Goal: Task Accomplishment & Management: Complete application form

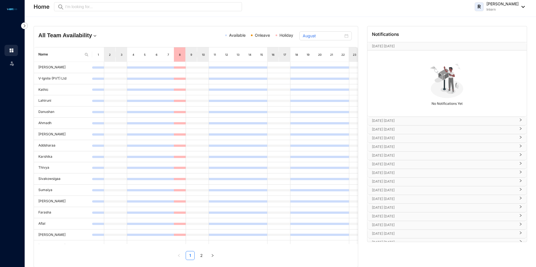
click at [519, 120] on icon "right" at bounding box center [520, 119] width 3 height 3
click at [521, 145] on icon "right" at bounding box center [520, 144] width 3 height 3
click at [519, 173] on div at bounding box center [519, 171] width 7 height 6
click at [521, 195] on div "[DATE] [DATE]" at bounding box center [447, 197] width 159 height 8
click at [520, 221] on icon "right" at bounding box center [520, 220] width 3 height 3
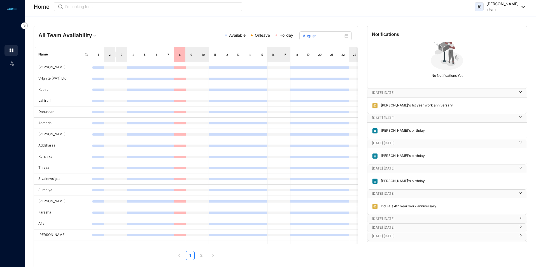
scroll to position [56, 0]
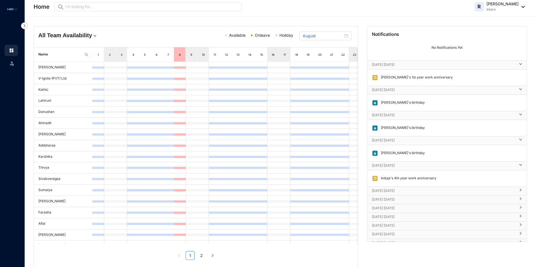
click at [519, 188] on icon "right" at bounding box center [520, 189] width 3 height 3
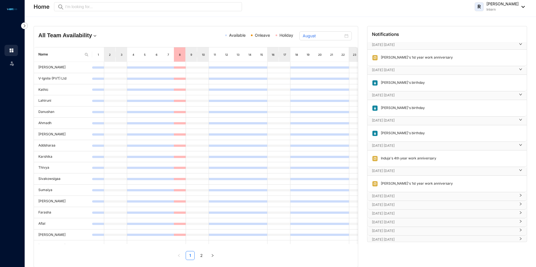
scroll to position [84, 0]
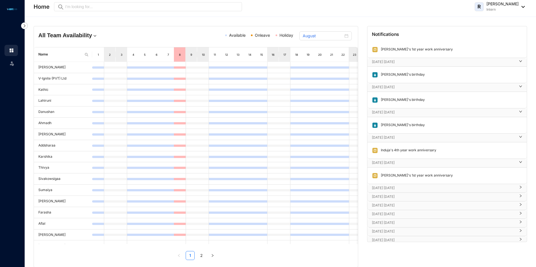
click at [520, 186] on icon "right" at bounding box center [520, 187] width 3 height 3
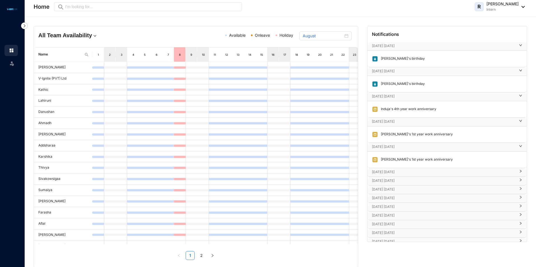
scroll to position [140, 0]
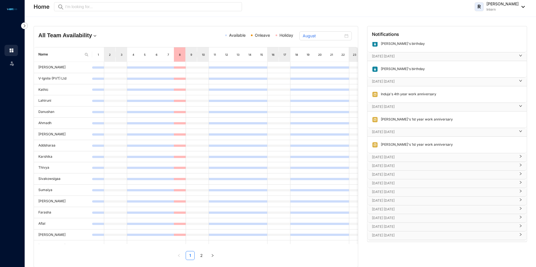
click at [519, 156] on icon "right" at bounding box center [520, 156] width 3 height 3
click at [520, 182] on icon "right" at bounding box center [521, 181] width 2 height 3
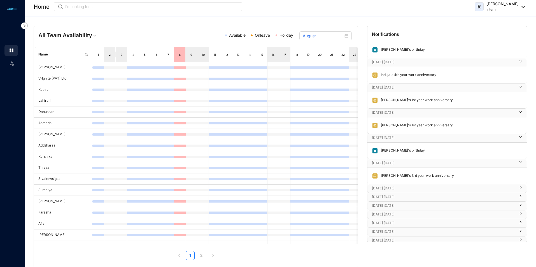
scroll to position [168, 0]
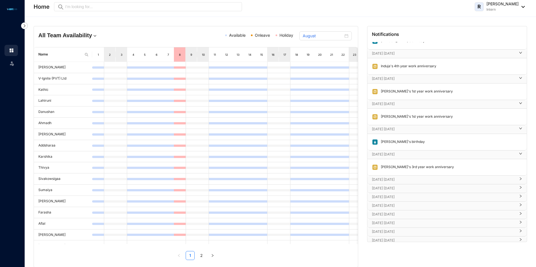
click at [521, 177] on icon "right" at bounding box center [520, 178] width 3 height 3
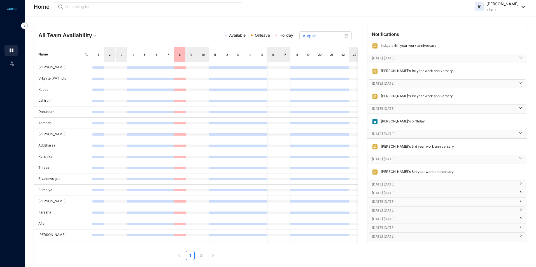
scroll to position [197, 0]
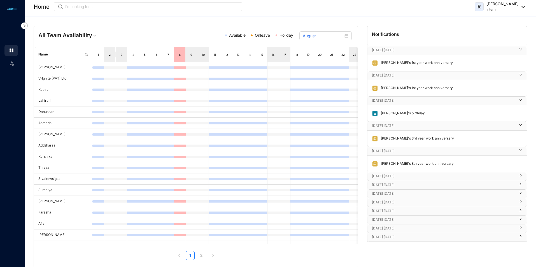
click at [519, 175] on icon "right" at bounding box center [520, 175] width 3 height 3
click at [519, 201] on icon "right" at bounding box center [520, 200] width 3 height 3
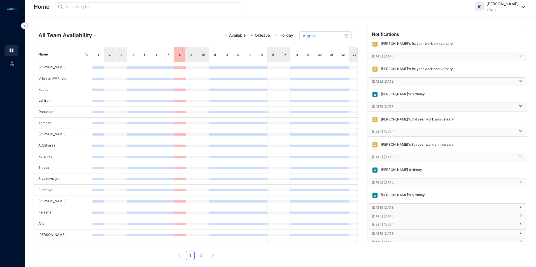
scroll to position [225, 0]
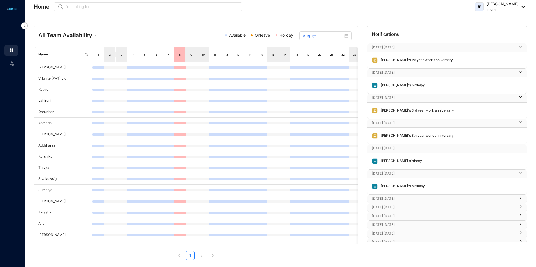
click at [457, 198] on p "[DATE] [DATE]" at bounding box center [444, 199] width 144 height 6
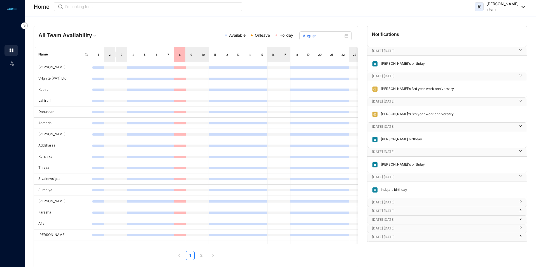
click at [493, 205] on p "[DATE] [DATE]" at bounding box center [444, 203] width 144 height 6
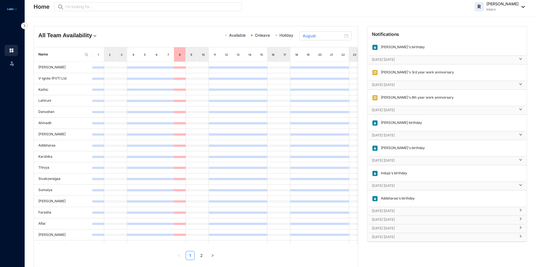
click at [463, 211] on p "[DATE] [DATE]" at bounding box center [444, 211] width 144 height 6
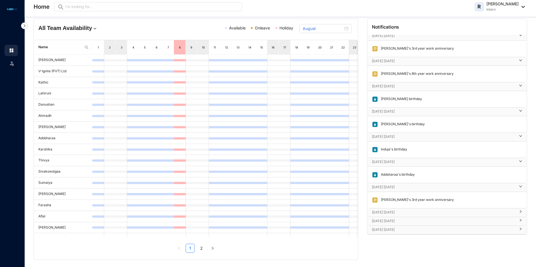
scroll to position [9, 0]
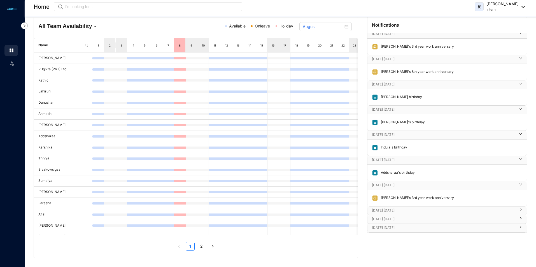
click at [466, 208] on p "[DATE] [DATE]" at bounding box center [444, 211] width 144 height 6
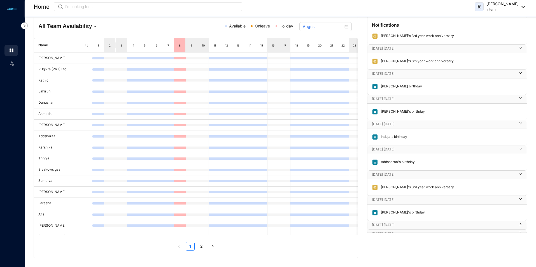
scroll to position [296, 0]
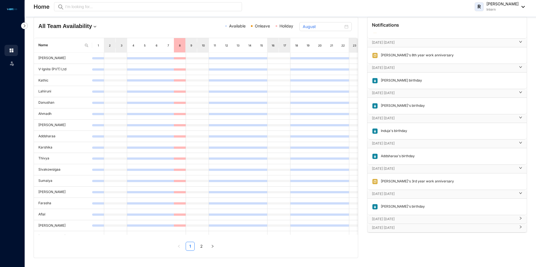
click at [433, 218] on p "[DATE] [DATE]" at bounding box center [444, 219] width 144 height 6
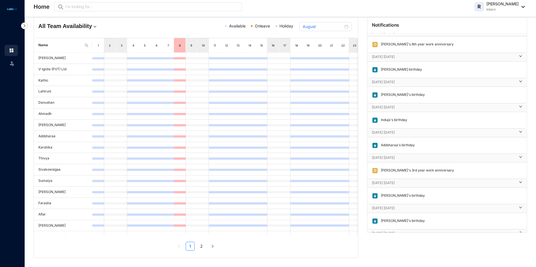
scroll to position [313, 0]
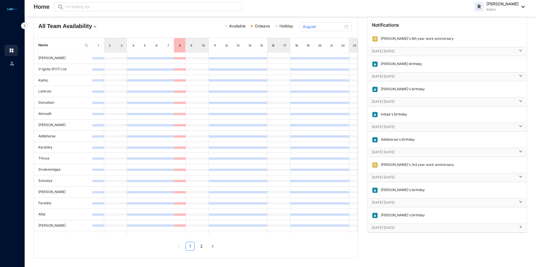
click at [459, 229] on p "[DATE] [DATE]" at bounding box center [444, 228] width 144 height 6
click at [454, 225] on p "[DATE] [DATE]" at bounding box center [444, 228] width 144 height 6
click at [519, 225] on icon "right" at bounding box center [520, 226] width 3 height 3
click at [520, 226] on icon "right" at bounding box center [520, 226] width 3 height 3
click at [449, 227] on p "[DATE] [DATE]" at bounding box center [444, 228] width 144 height 6
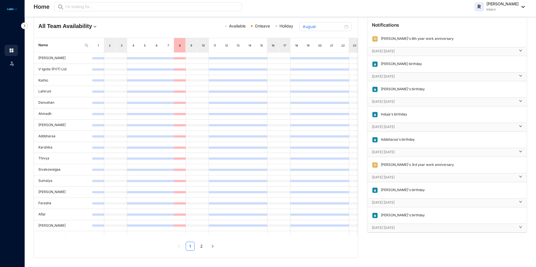
click at [449, 227] on p "[DATE] [DATE]" at bounding box center [444, 228] width 144 height 6
click at [520, 226] on icon "right" at bounding box center [521, 227] width 2 height 3
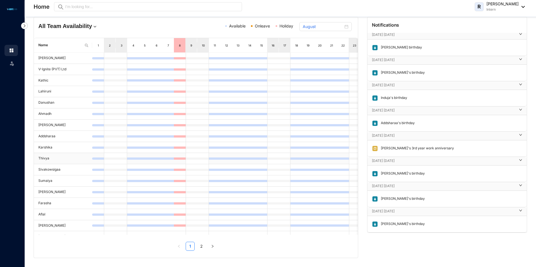
scroll to position [0, 0]
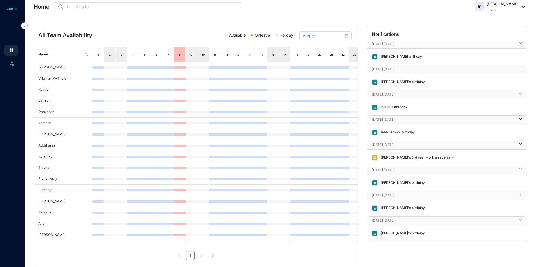
click at [523, 6] on img at bounding box center [522, 7] width 6 height 2
click at [450, 19] on div "All Team Availability Available Onleave Holiday August Name 1 2 3 4 5 6 7 8 9 1…" at bounding box center [281, 147] width 512 height 260
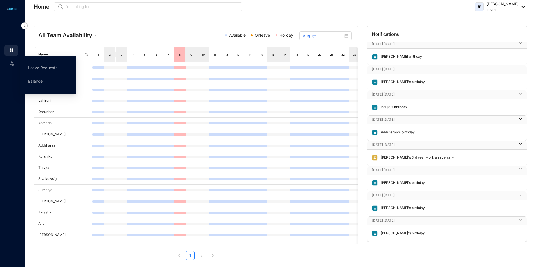
click at [10, 61] on img at bounding box center [12, 64] width 6 height 6
click at [38, 67] on link "Leave Requests" at bounding box center [42, 67] width 29 height 5
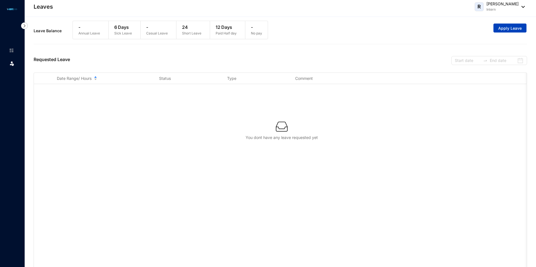
click at [506, 26] on span "Apply Leave" at bounding box center [511, 29] width 24 height 6
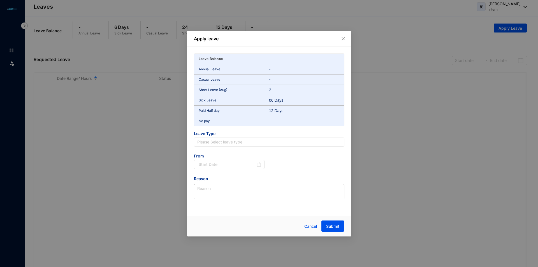
click at [205, 122] on p "No pay" at bounding box center [234, 121] width 71 height 6
click at [214, 140] on input "search" at bounding box center [269, 142] width 144 height 8
click at [268, 120] on p "No pay" at bounding box center [234, 121] width 71 height 6
click at [209, 140] on input "search" at bounding box center [269, 142] width 144 height 8
type input "n"
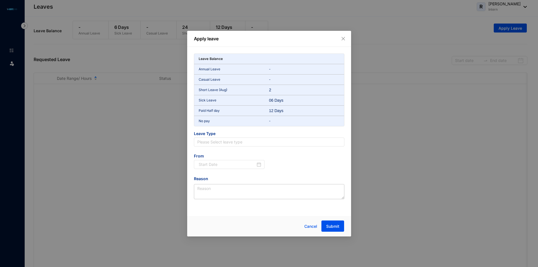
click at [168, 111] on div "Apply leave Leave Balance Annual Leave - Casual Leave - Short Leave (Aug) 2 Sic…" at bounding box center [269, 133] width 538 height 267
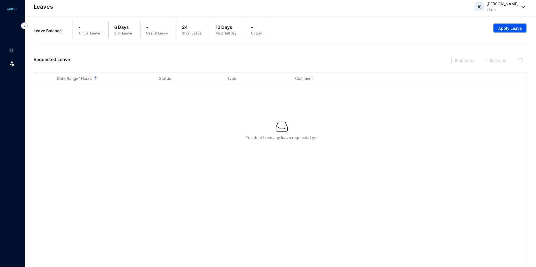
click at [508, 22] on div "Leave Balance - Annual Leave 6 Days Sick Leave - Casual Leave 24 Short Leave 12…" at bounding box center [281, 31] width 494 height 26
click at [517, 30] on span "Apply Leave" at bounding box center [511, 29] width 24 height 6
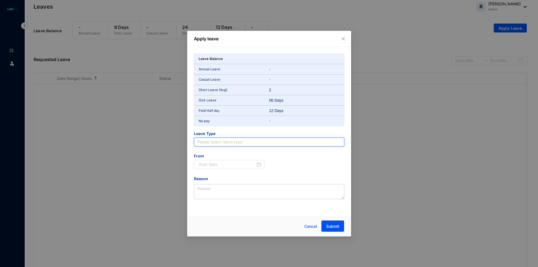
click at [266, 144] on input "search" at bounding box center [269, 142] width 144 height 8
click at [279, 212] on div "Leave Balance Annual Leave - Casual Leave - Short Leave (Aug) 2 Sick Leave 06 D…" at bounding box center [269, 130] width 164 height 166
click at [144, 170] on div "Apply leave Leave Balance Annual Leave - Casual Leave - Short Leave (Aug) 2 Sic…" at bounding box center [269, 133] width 538 height 267
